Goal: Find specific fact: Find specific fact

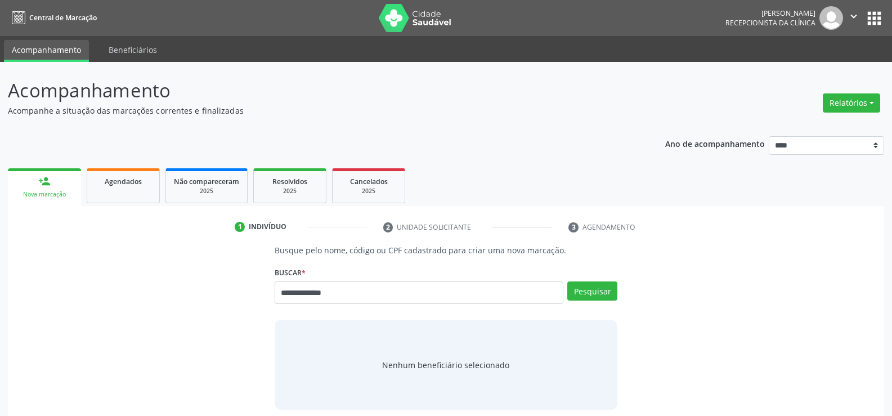
type input "**********"
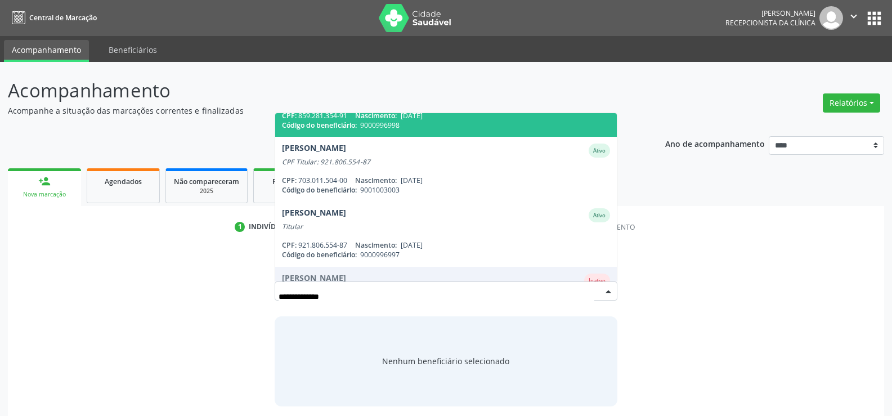
scroll to position [112, 0]
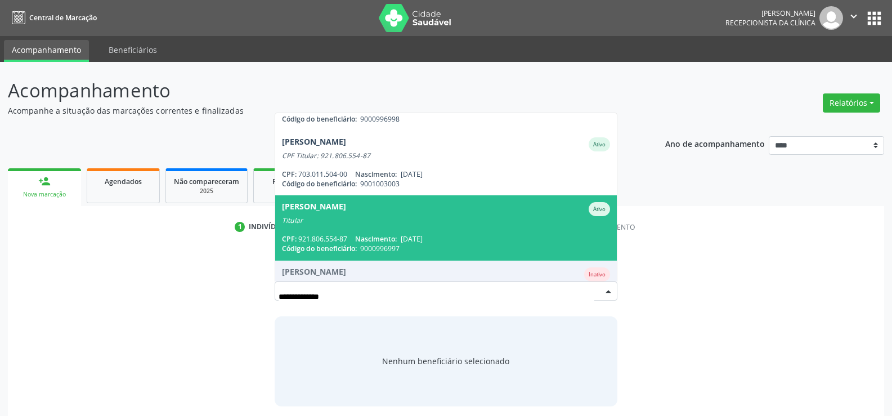
click at [401, 223] on div "Titular" at bounding box center [446, 220] width 328 height 9
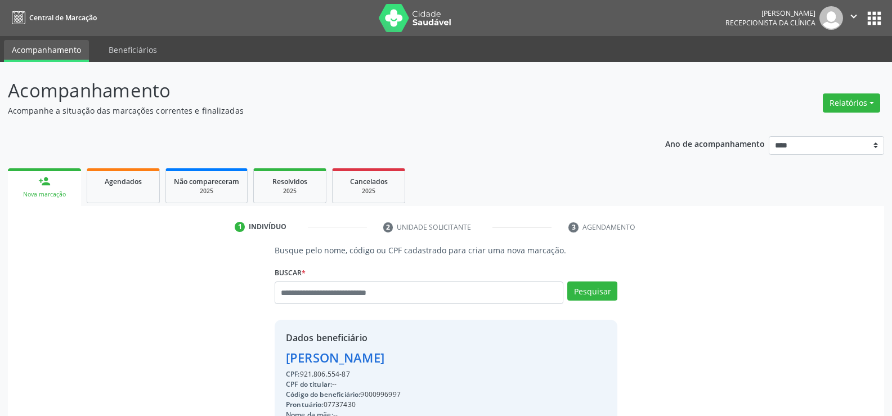
drag, startPoint x: 287, startPoint y: 357, endPoint x: 581, endPoint y: 362, distance: 294.2
copy div "[PERSON_NAME]"
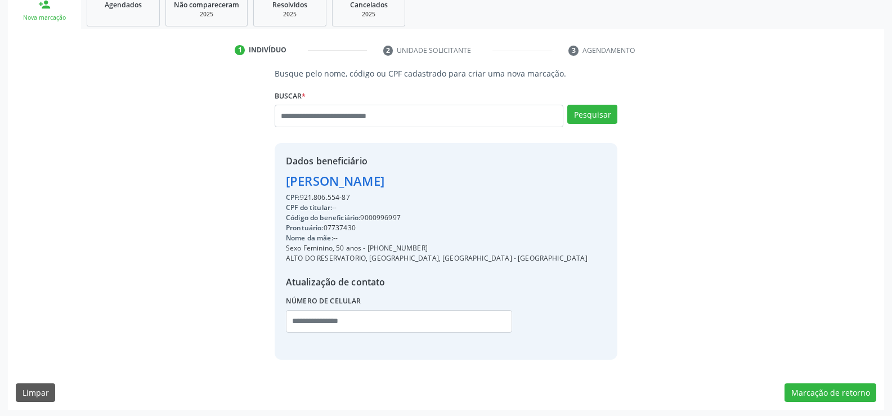
scroll to position [178, 0]
drag, startPoint x: 382, startPoint y: 247, endPoint x: 465, endPoint y: 248, distance: 83.3
click at [465, 248] on div "Sexo Feminino, 50 anos - [PHONE_NUMBER]" at bounding box center [436, 246] width 301 height 10
copy div "99845-1129"
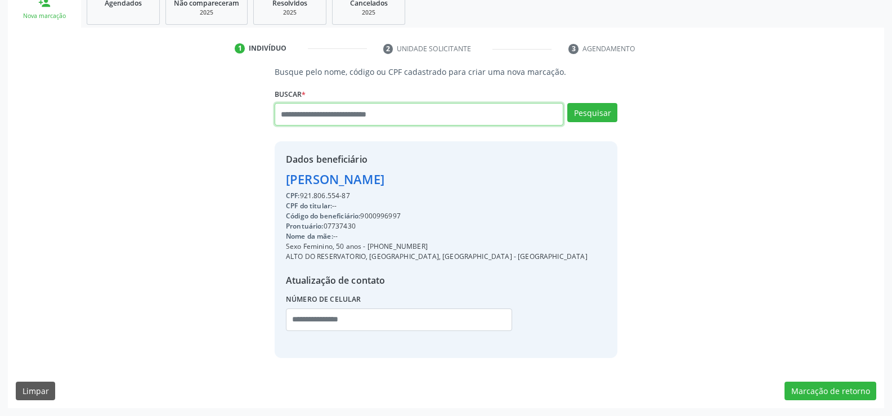
click at [281, 109] on input "text" at bounding box center [418, 114] width 289 height 22
type input "**********"
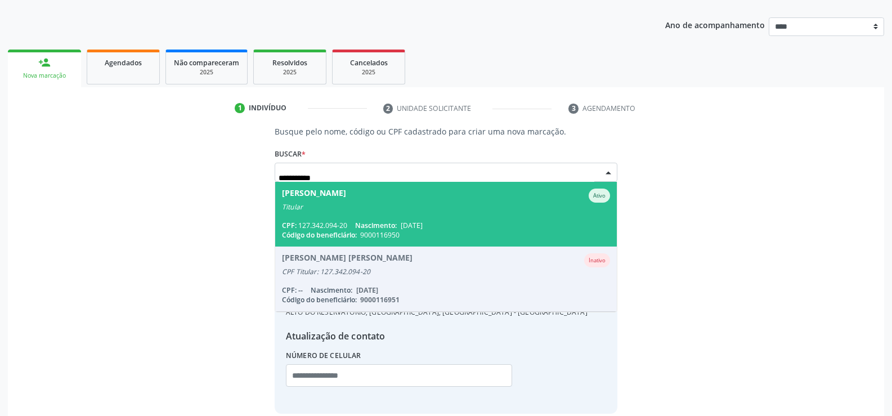
scroll to position [175, 0]
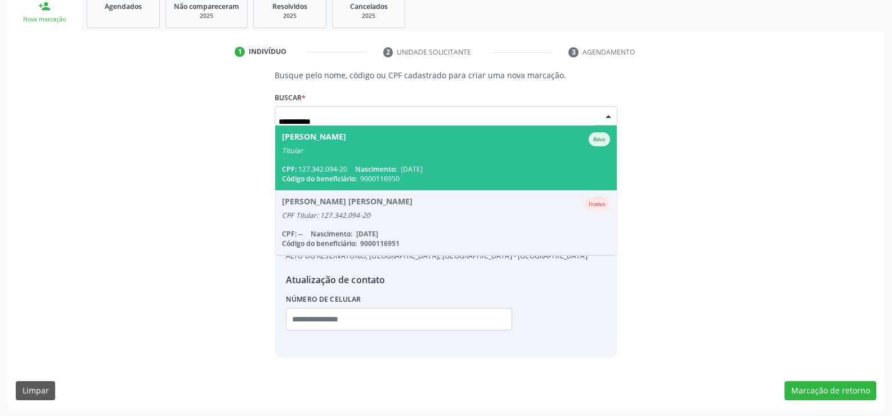
click at [351, 161] on span "[PERSON_NAME] Titular CPF: 127.342.094-20 Nascimento: [DATE] Código do benefici…" at bounding box center [445, 157] width 341 height 65
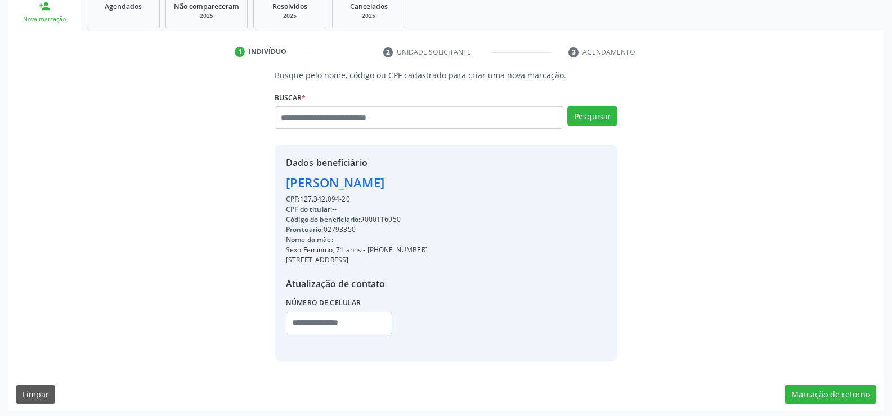
drag, startPoint x: 353, startPoint y: 199, endPoint x: 269, endPoint y: 182, distance: 84.8
click at [269, 182] on div "Busque pelo nome, código ou CPF cadastrado para criar uma nova marcação. [GEOGR…" at bounding box center [446, 214] width 358 height 291
copy div "[PERSON_NAME] CPF: 127.342.094-20"
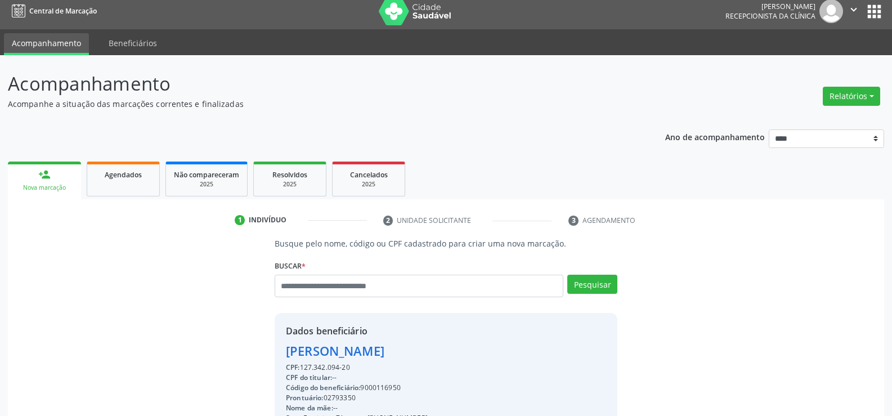
scroll to position [6, 0]
